Goal: Find contact information: Obtain details needed to contact an individual or organization

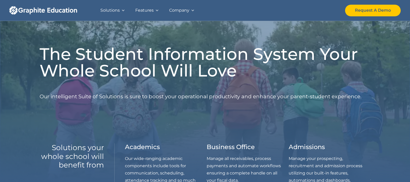
scroll to position [681, 0]
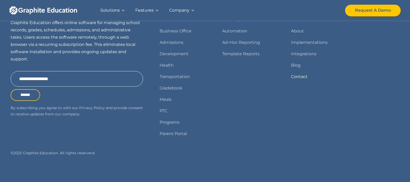
click at [304, 80] on link "Contact" at bounding box center [299, 76] width 17 height 7
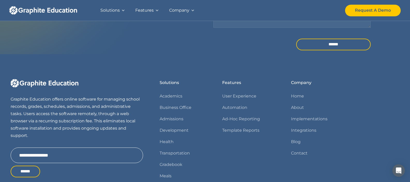
scroll to position [217, 0]
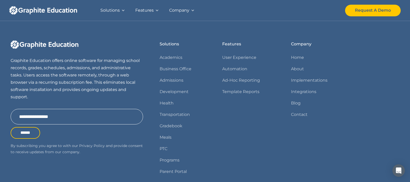
click at [22, 61] on p "Graphite Education offers online software for managing school records, grades, …" at bounding box center [77, 78] width 133 height 43
copy p "Graphite Education"
drag, startPoint x: 22, startPoint y: 61, endPoint x: 34, endPoint y: 62, distance: 12.5
click at [34, 62] on p "Graphite Education offers online software for managing school records, grades, …" at bounding box center [77, 78] width 133 height 43
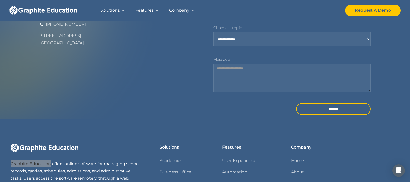
scroll to position [38, 0]
